Goal: Task Accomplishment & Management: Complete application form

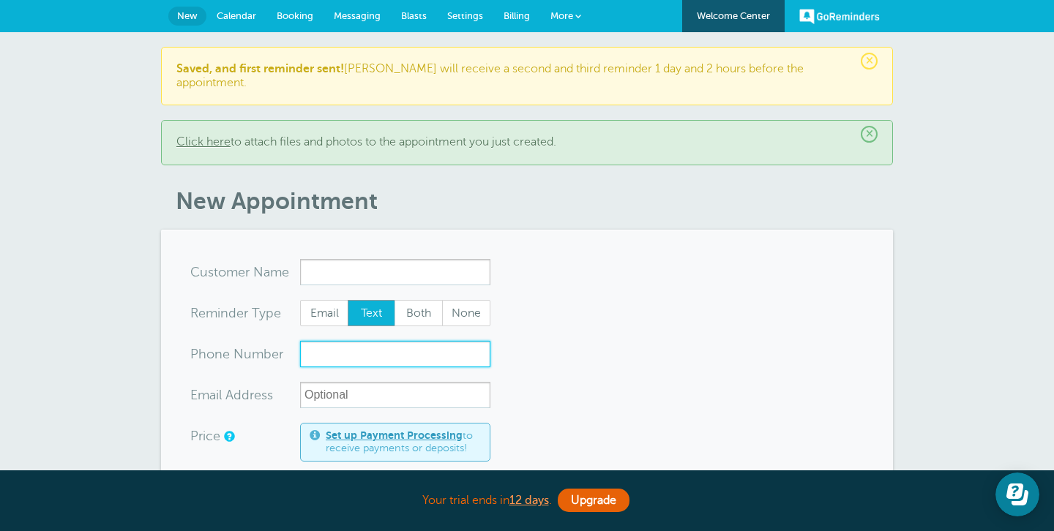
click at [353, 341] on input "xxx-no-autofill" at bounding box center [395, 354] width 190 height 26
paste input "8197441328"
type input "8197441328"
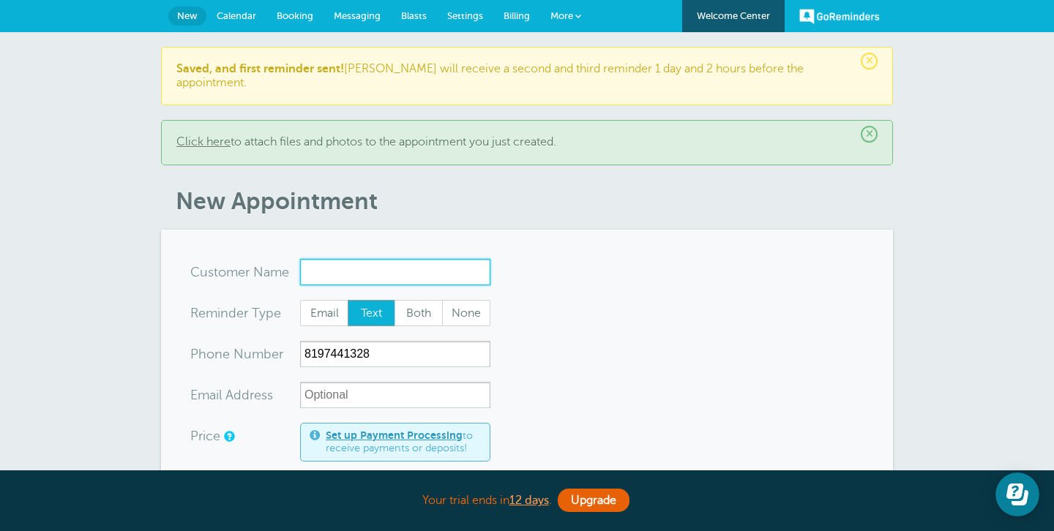
click at [365, 260] on input "x-no-autofill" at bounding box center [395, 272] width 190 height 26
paste input "Syntiche"
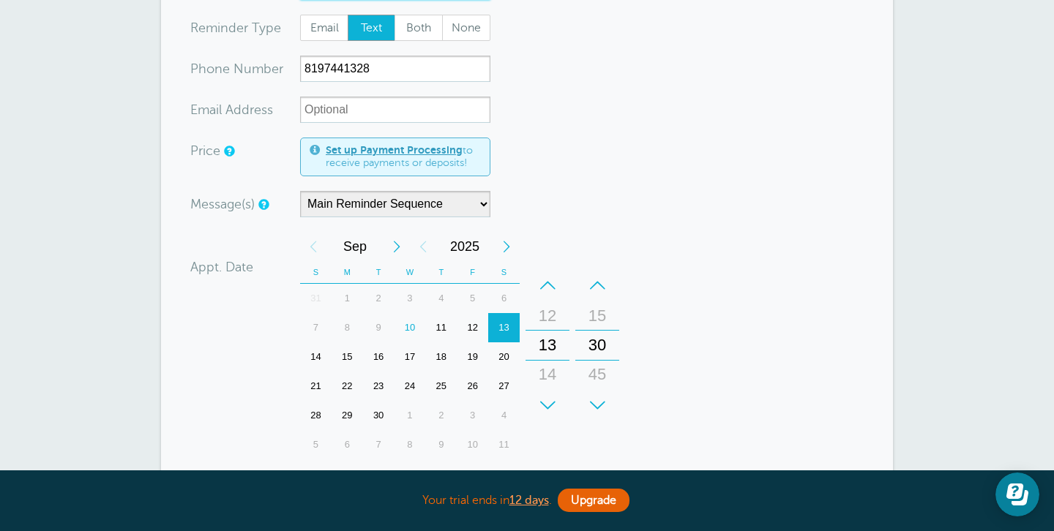
scroll to position [300, 0]
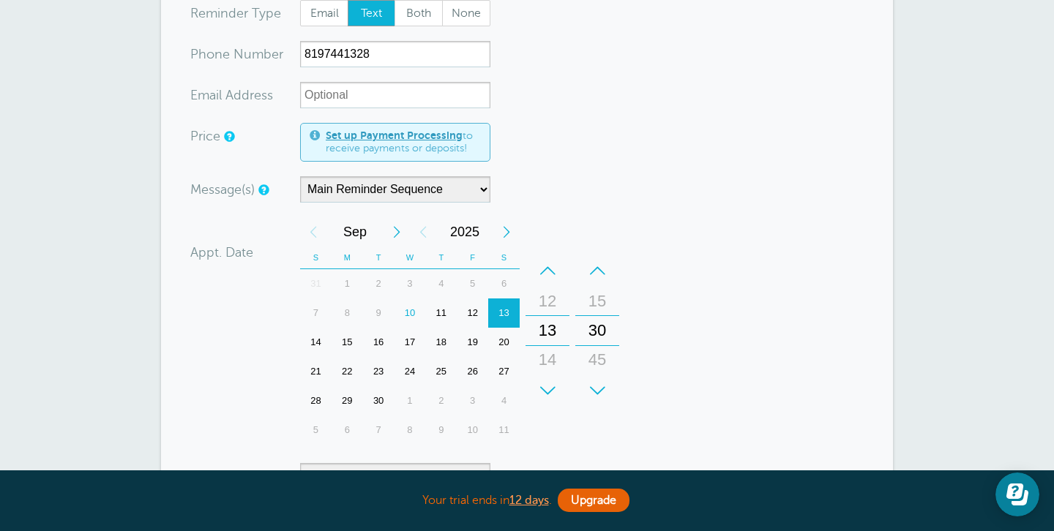
click at [382, 329] on div "16" at bounding box center [378, 342] width 31 height 29
click at [549, 345] on div "14" at bounding box center [547, 359] width 35 height 29
click at [549, 345] on div "15" at bounding box center [547, 359] width 35 height 29
click at [549, 345] on div "16" at bounding box center [547, 359] width 35 height 29
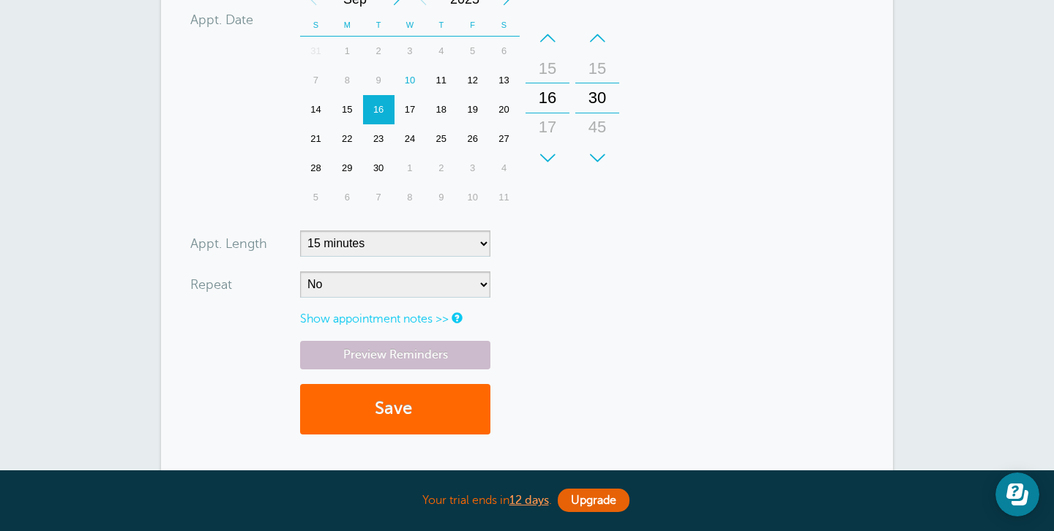
scroll to position [544, 0]
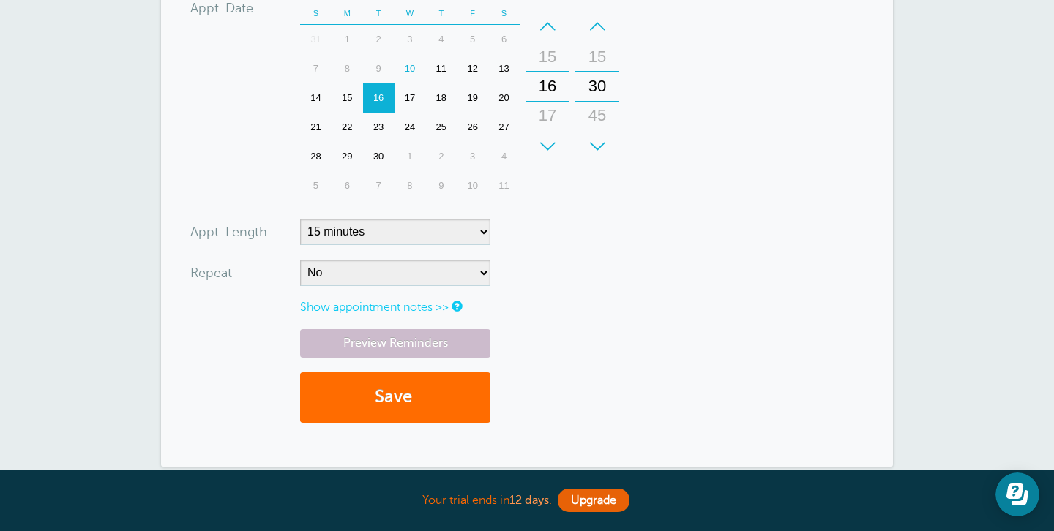
type input "Syntiche"
click at [452, 381] on button "Save" at bounding box center [395, 397] width 190 height 50
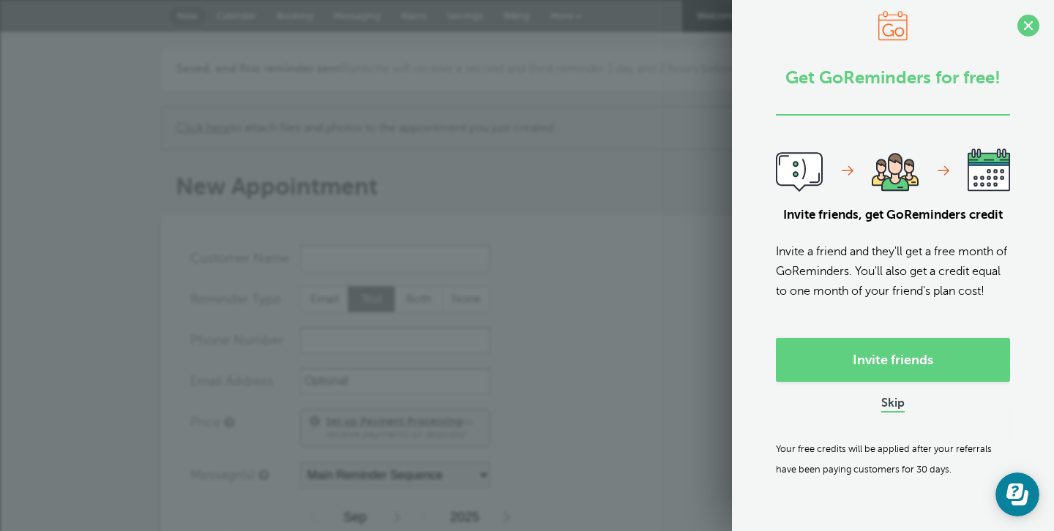
click at [897, 412] on link "Skip" at bounding box center [892, 404] width 23 height 15
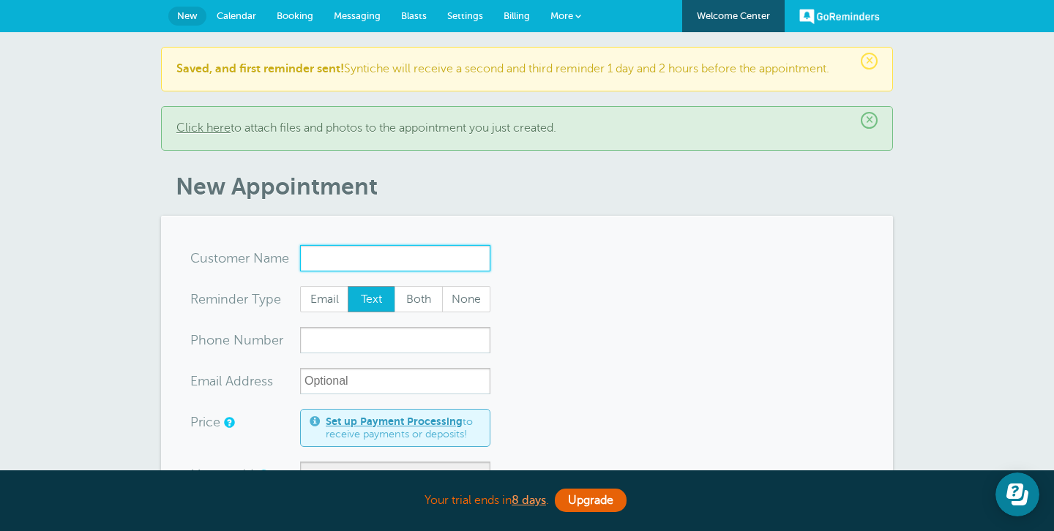
click at [433, 263] on input "x-no-autofill" at bounding box center [395, 258] width 190 height 26
type input "Janny"
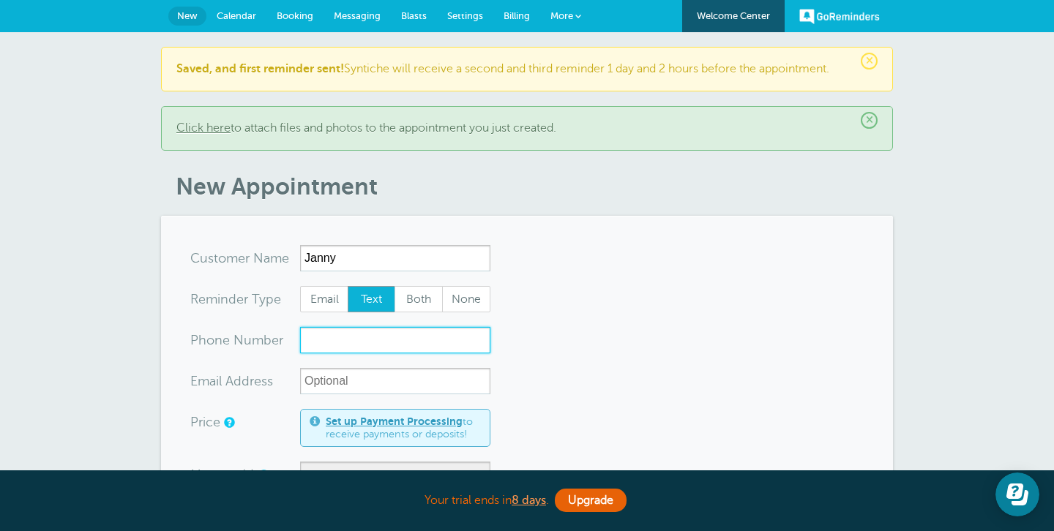
click at [395, 341] on input "xxx-no-autofill" at bounding box center [395, 340] width 190 height 26
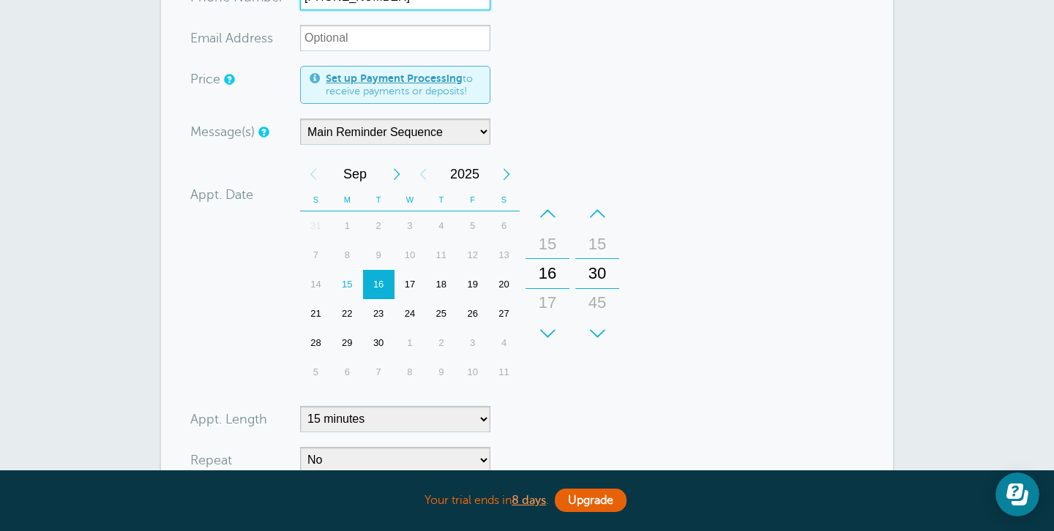
scroll to position [346, 0]
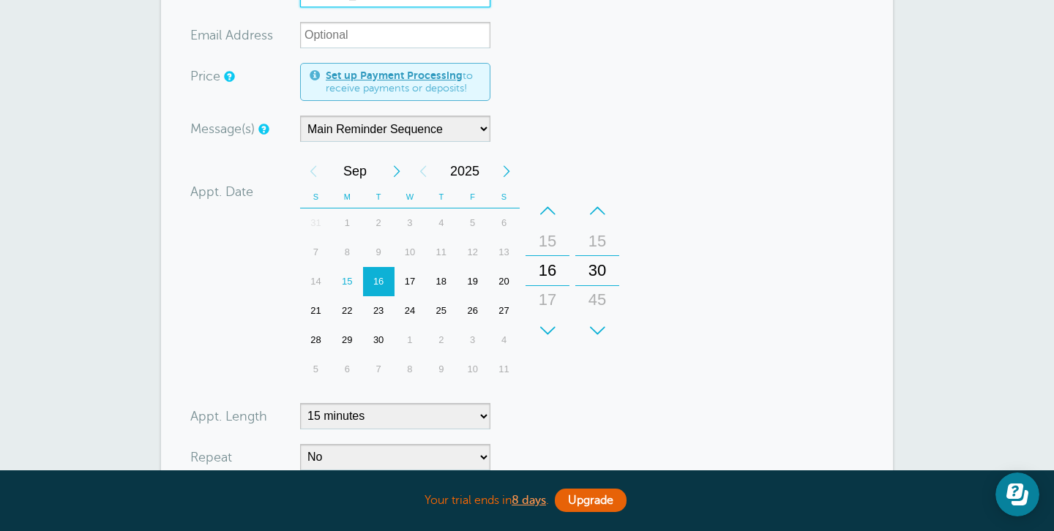
click at [344, 283] on div "15" at bounding box center [346, 281] width 31 height 29
click at [550, 303] on div "17" at bounding box center [547, 299] width 35 height 29
click at [593, 243] on div "15" at bounding box center [596, 241] width 35 height 29
click at [593, 243] on div "00" at bounding box center [596, 241] width 35 height 29
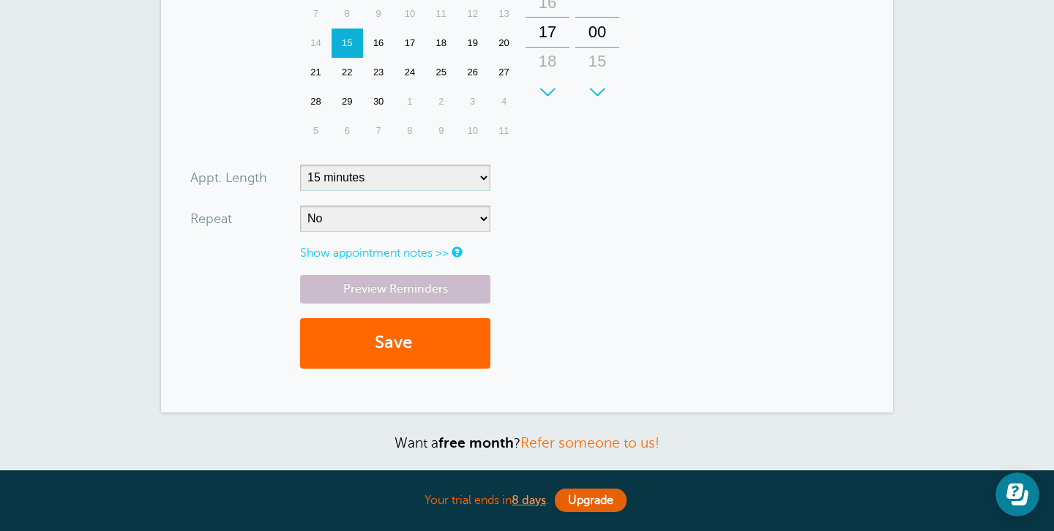
scroll to position [595, 0]
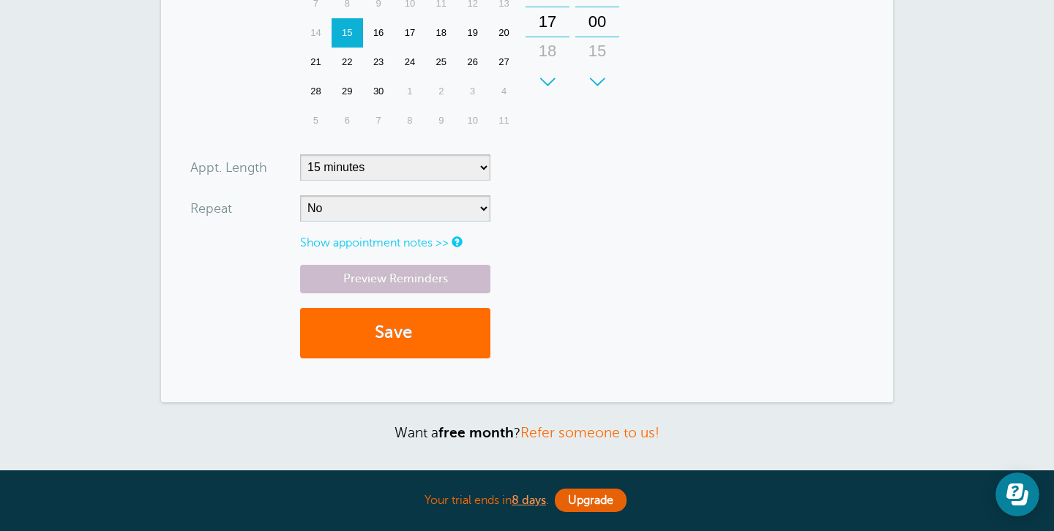
type input "[PHONE_NUMBER]"
click at [446, 337] on button "Save" at bounding box center [395, 333] width 190 height 50
